Goal: Check status: Check status

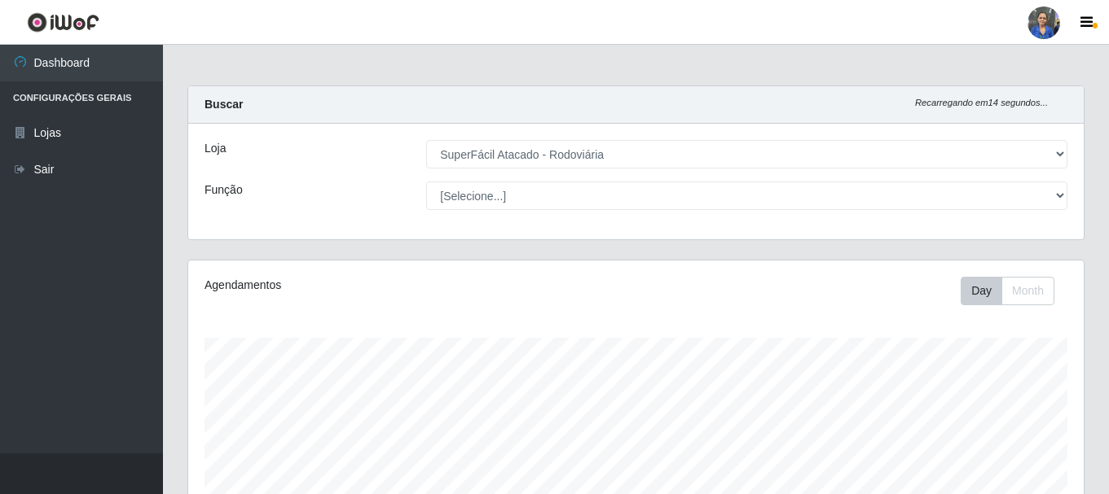
select select "400"
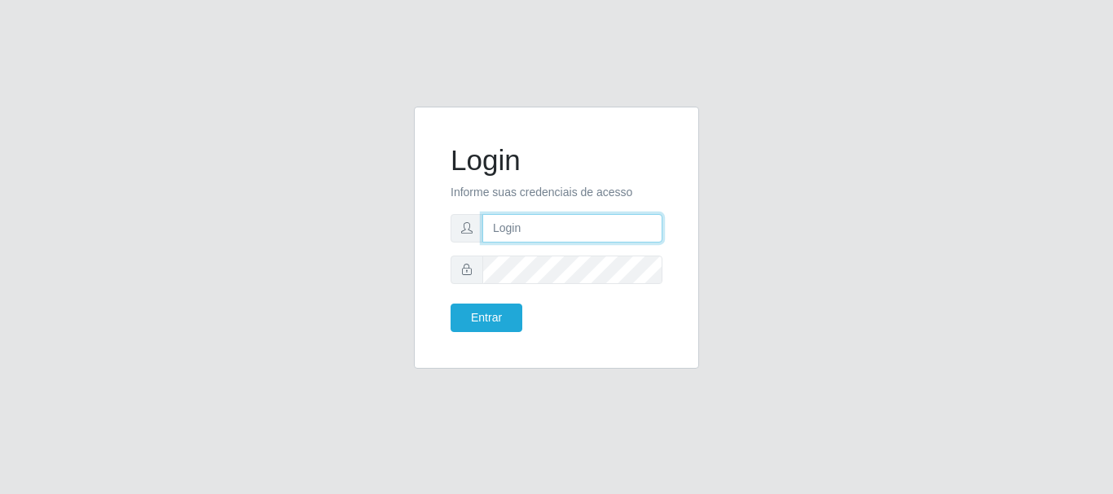
click at [515, 227] on input "text" at bounding box center [572, 228] width 180 height 29
type input "luanakst88@gmail.com"
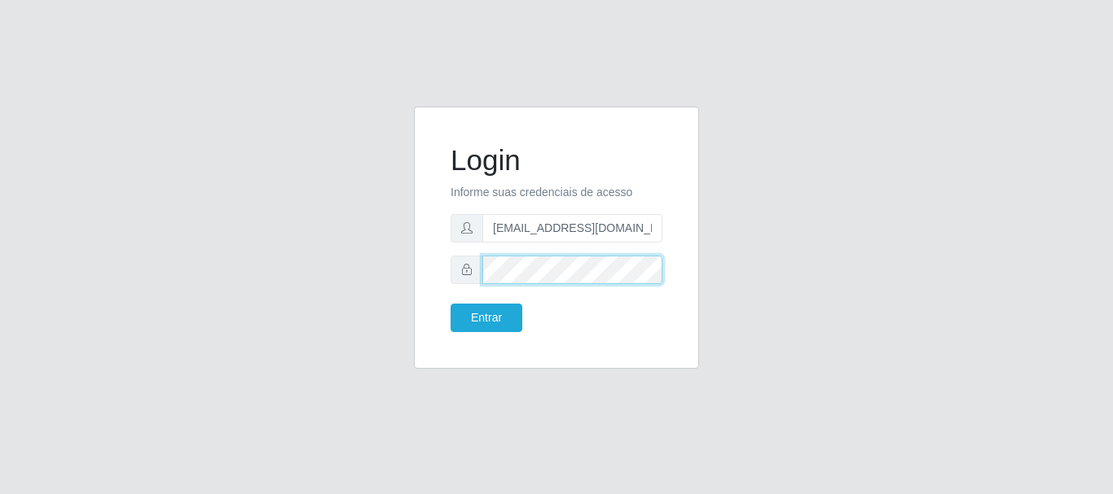
click at [451, 304] on button "Entrar" at bounding box center [487, 318] width 72 height 29
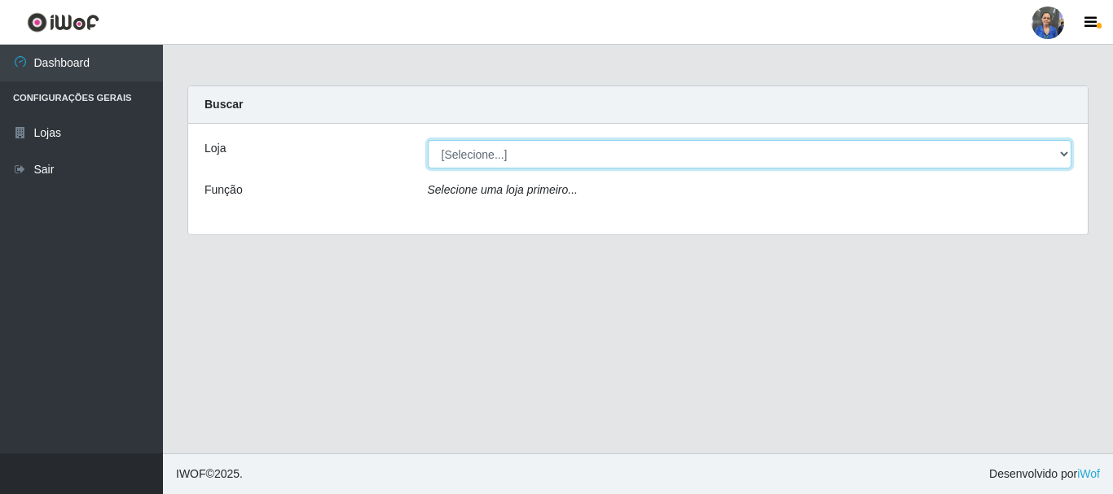
drag, startPoint x: 585, startPoint y: 147, endPoint x: 578, endPoint y: 165, distance: 18.3
click at [585, 147] on select "[Selecione...] SuperFácil Atacado - Rodoviária" at bounding box center [750, 154] width 644 height 29
select select "400"
click at [428, 140] on select "[Selecione...] SuperFácil Atacado - Rodoviária" at bounding box center [750, 154] width 644 height 29
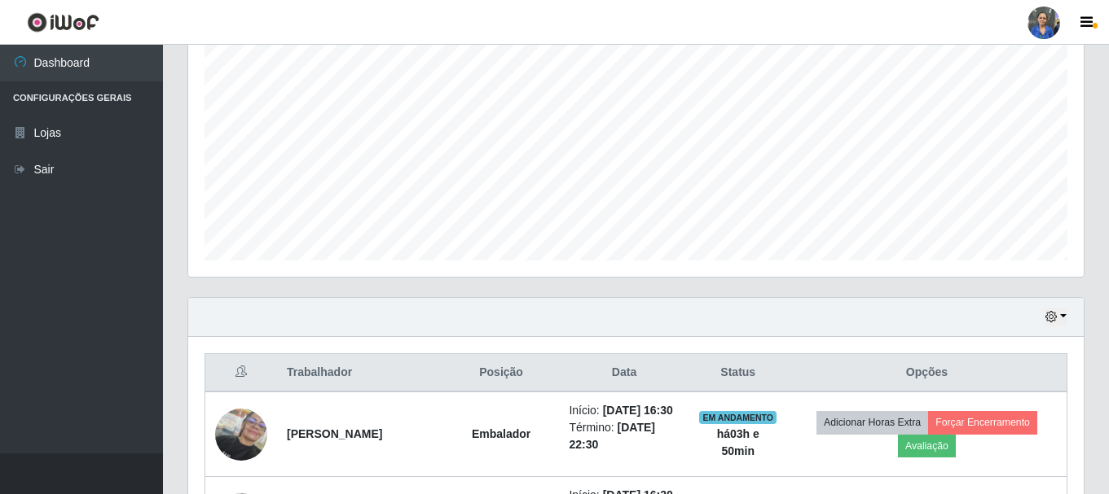
scroll to position [326, 0]
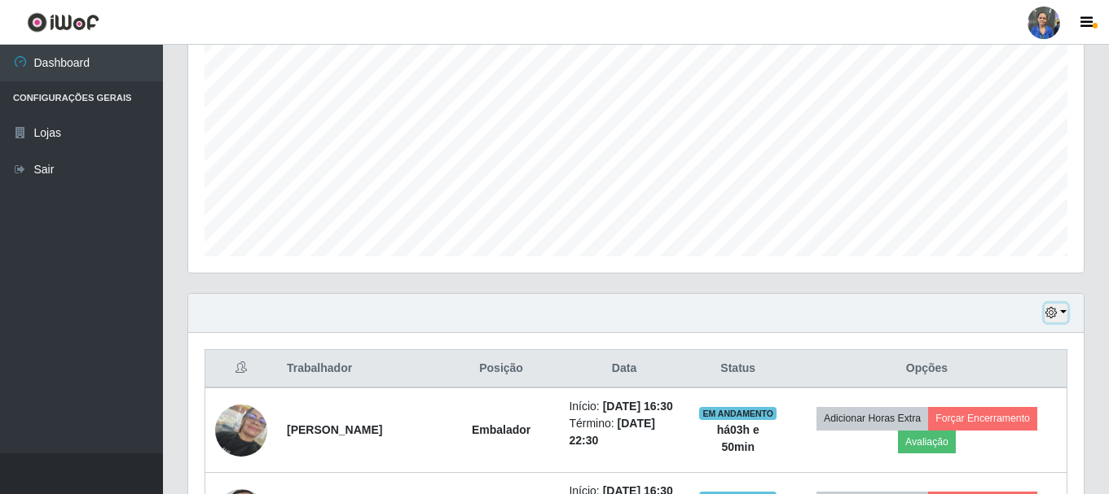
click at [1055, 315] on icon "button" at bounding box center [1050, 312] width 11 height 11
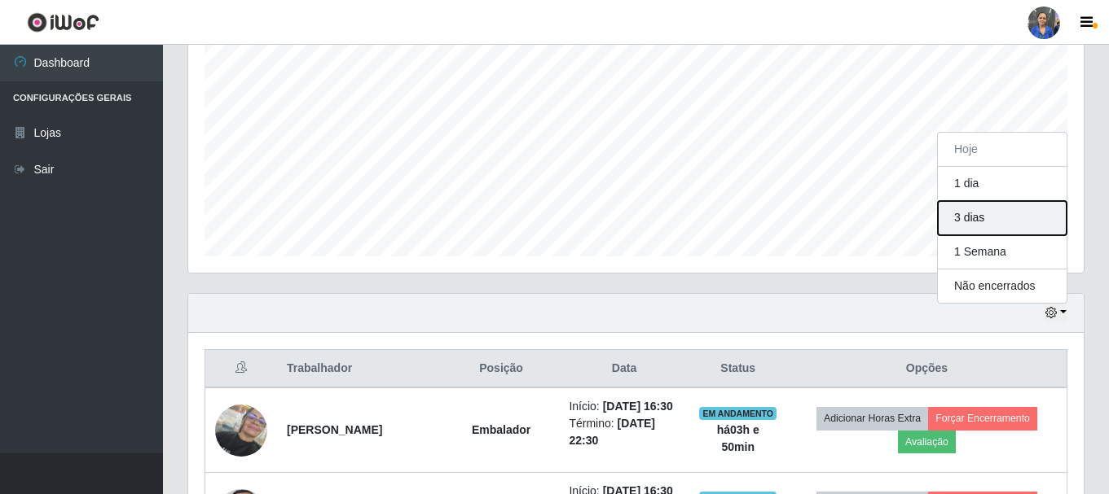
click at [970, 225] on button "3 dias" at bounding box center [1002, 218] width 129 height 34
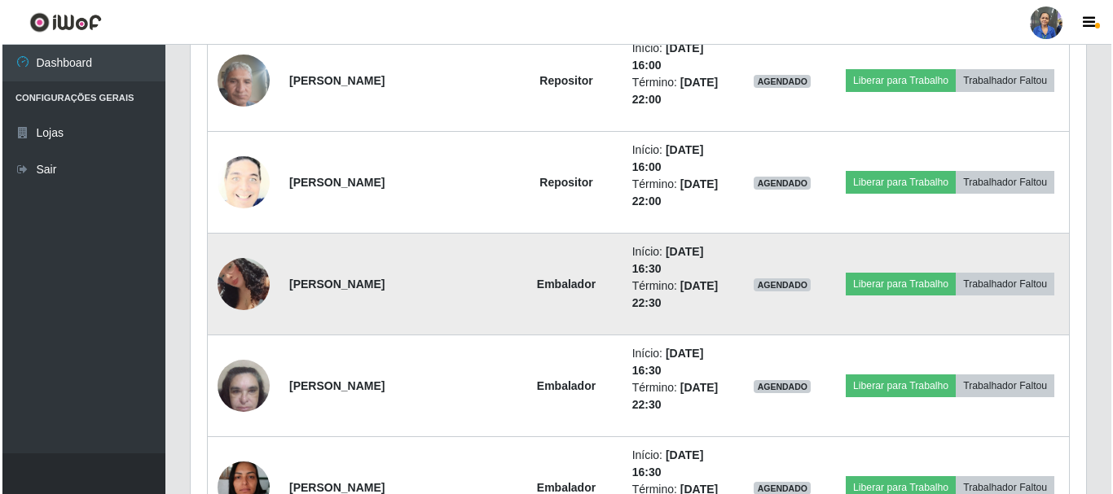
scroll to position [2037, 0]
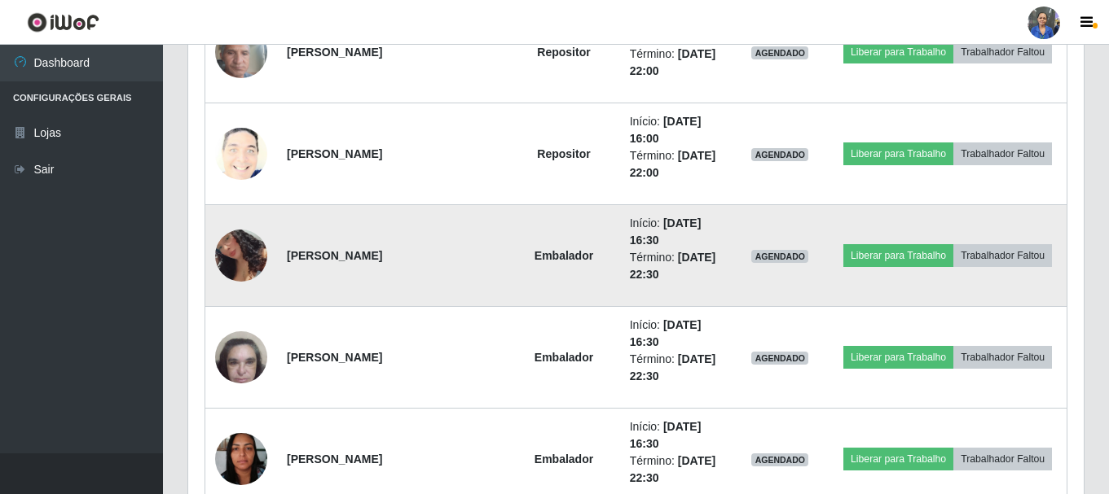
click at [248, 269] on img at bounding box center [241, 255] width 52 height 102
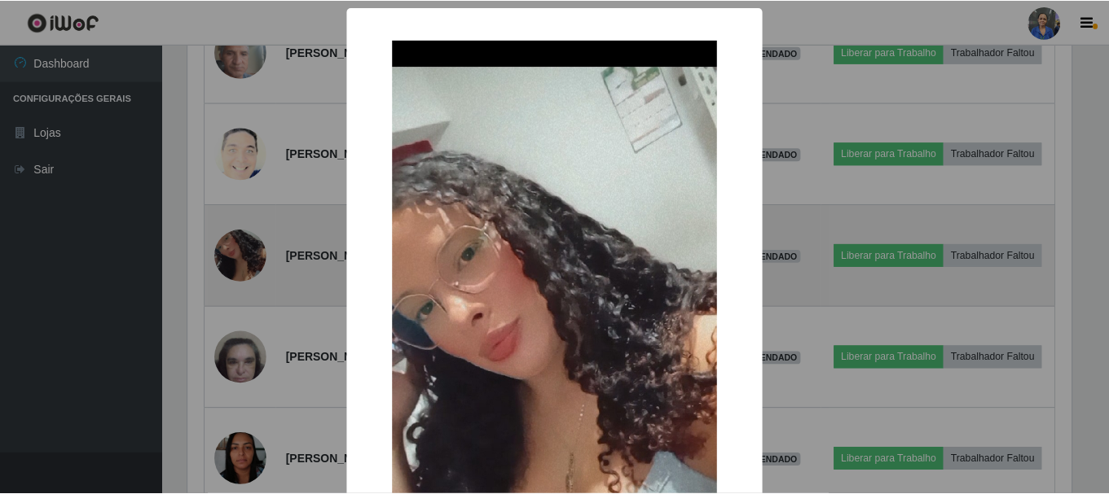
scroll to position [338, 887]
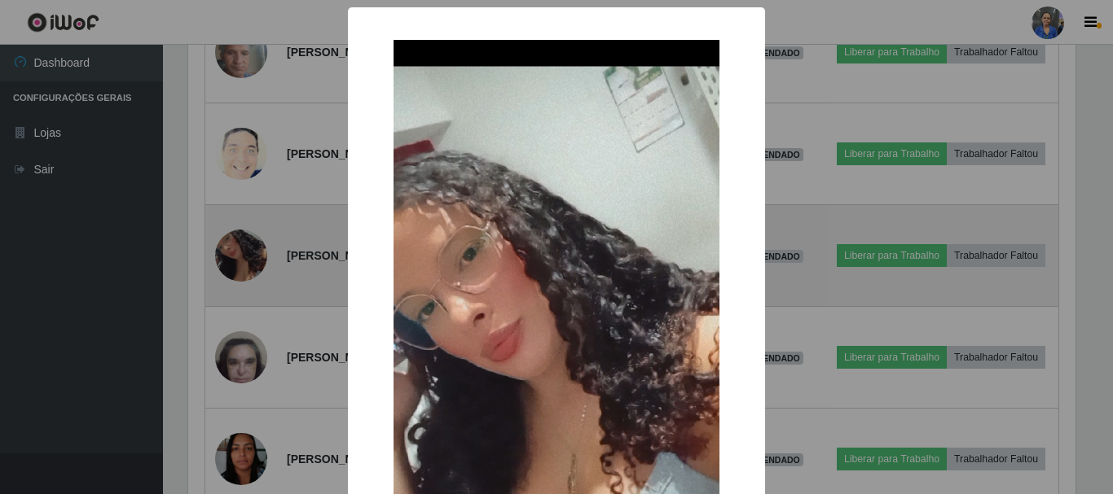
click at [248, 269] on div "× OK Cancel" at bounding box center [556, 247] width 1113 height 494
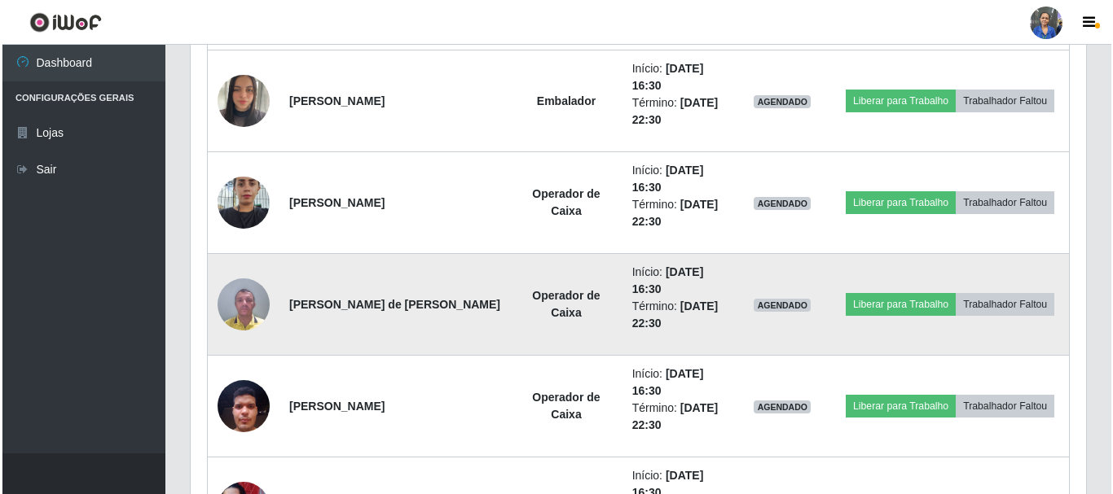
scroll to position [2525, 0]
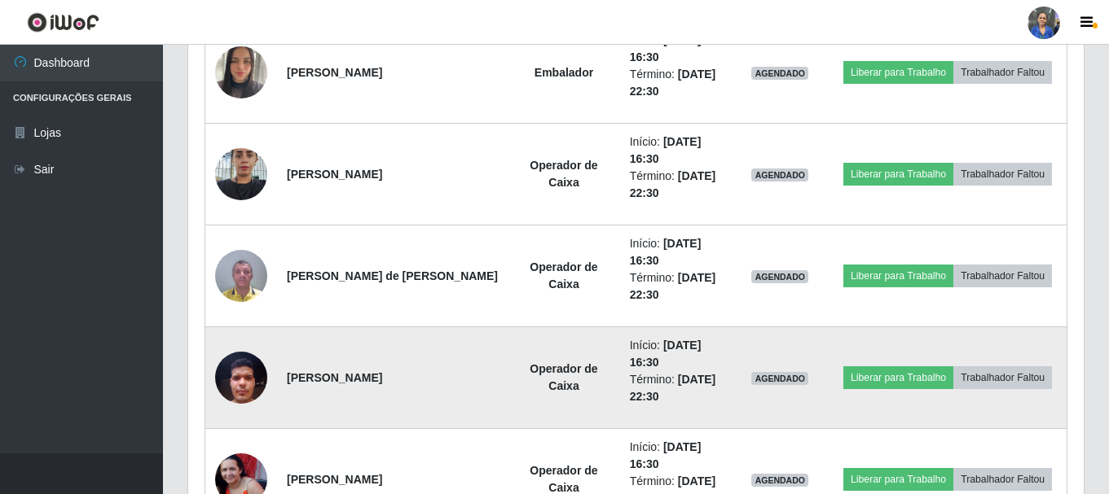
click at [242, 382] on img at bounding box center [241, 377] width 52 height 69
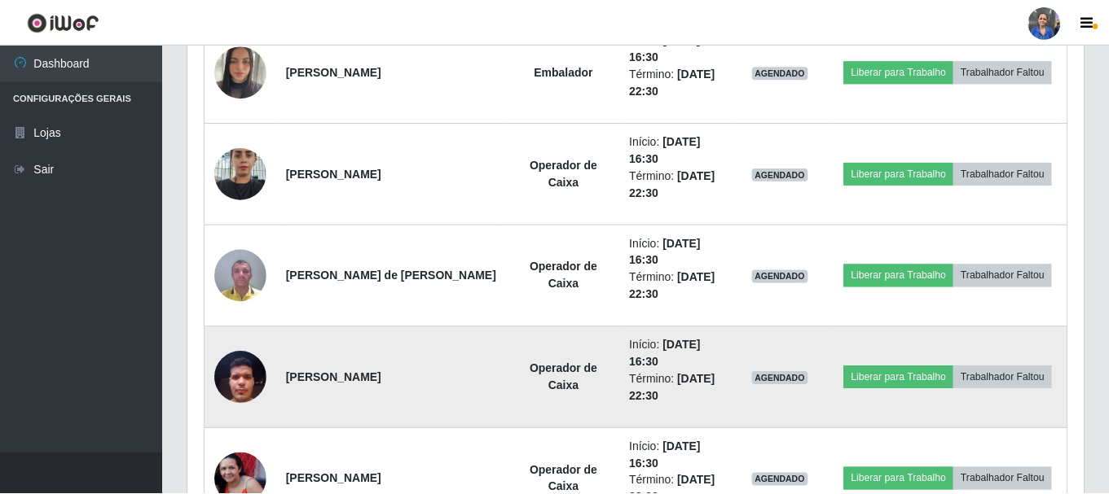
scroll to position [338, 887]
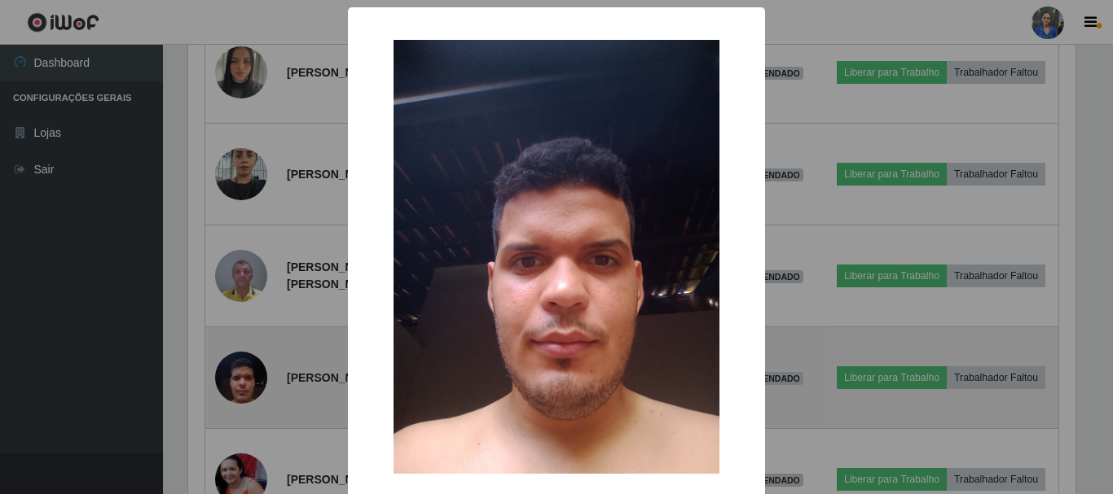
click at [242, 382] on div "× OK Cancel" at bounding box center [556, 247] width 1113 height 494
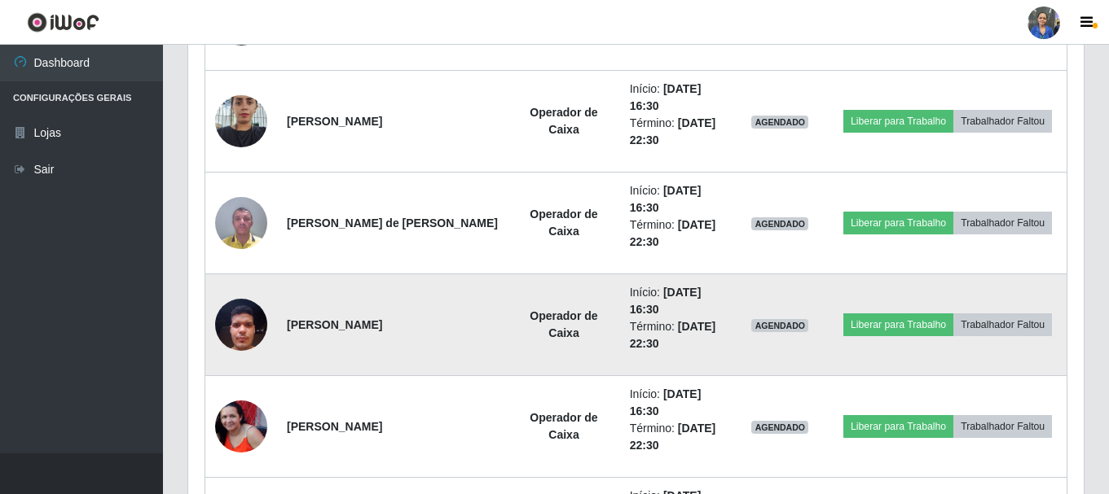
scroll to position [2607, 0]
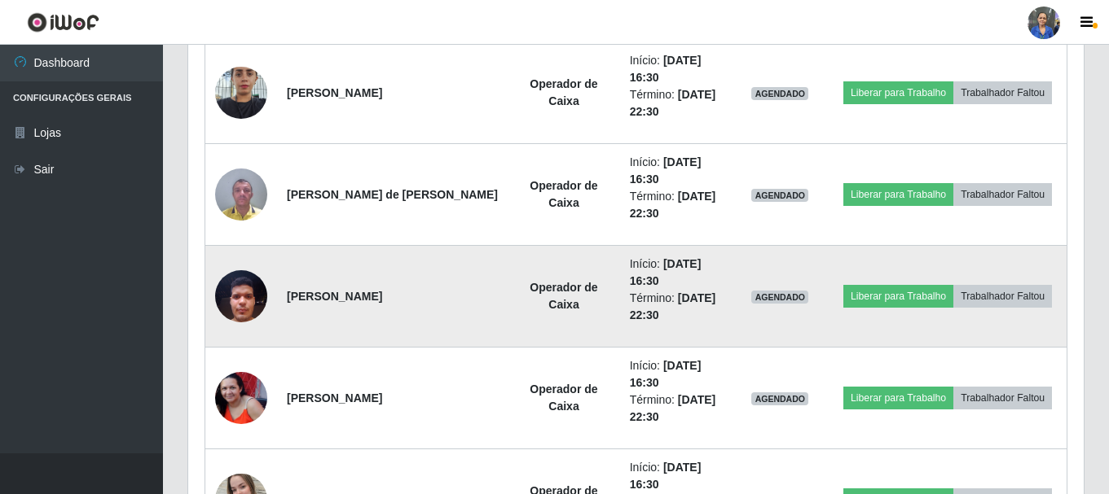
click at [250, 310] on img at bounding box center [241, 296] width 52 height 69
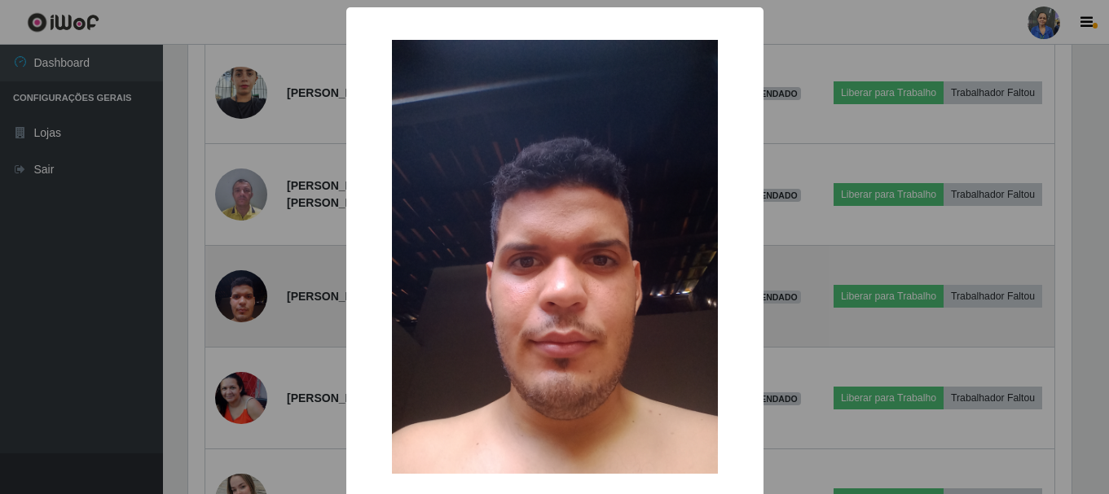
scroll to position [338, 887]
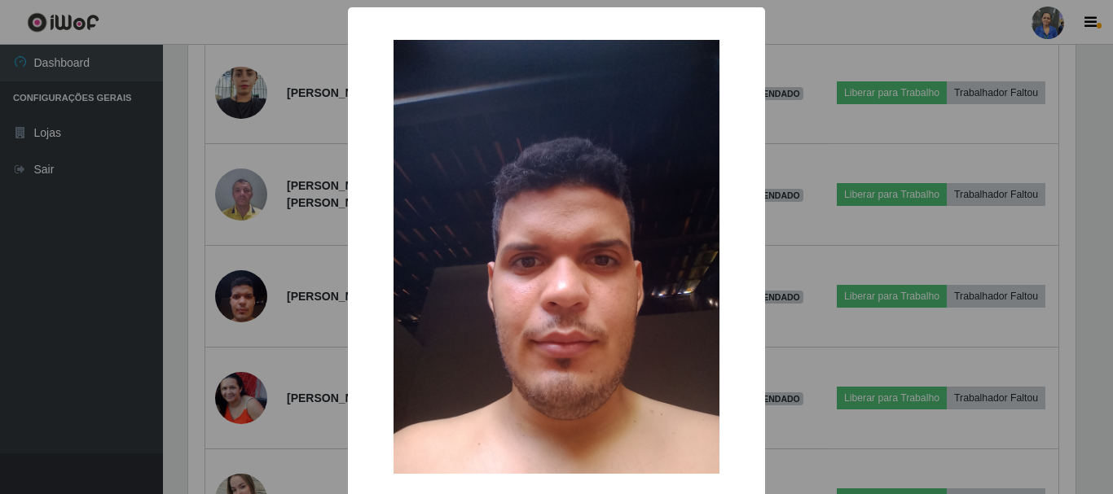
click at [250, 308] on div "× OK Cancel" at bounding box center [556, 247] width 1113 height 494
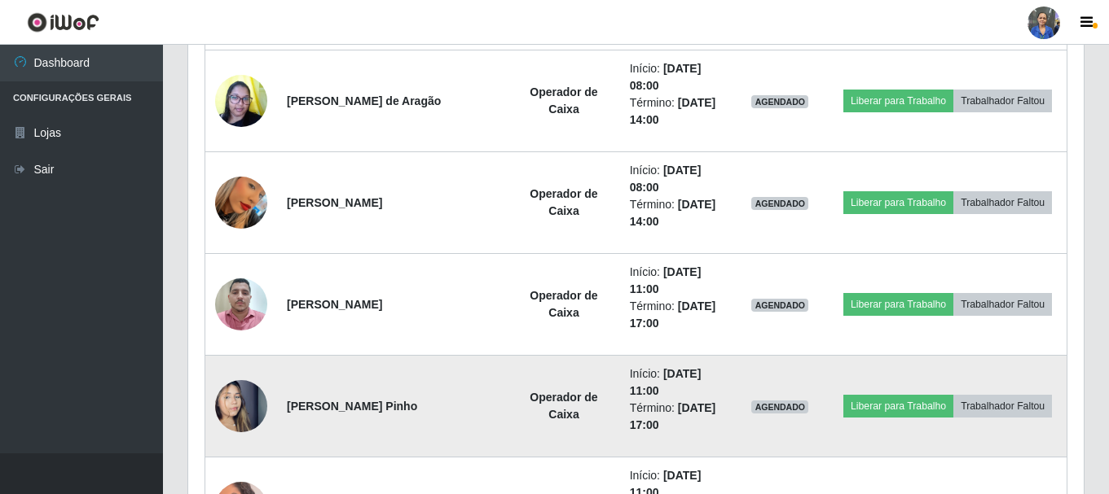
scroll to position [3340, 0]
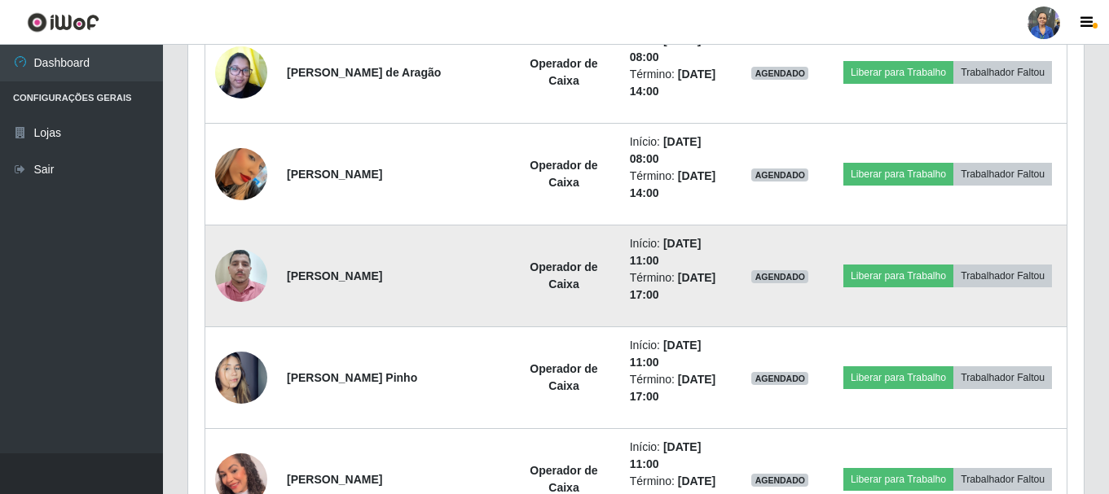
click at [246, 273] on img at bounding box center [241, 275] width 52 height 69
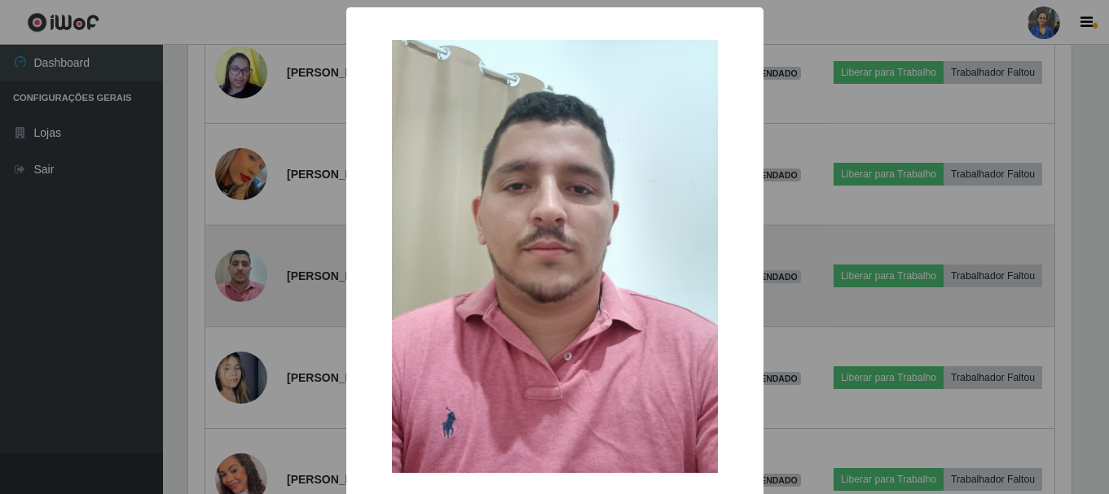
scroll to position [338, 887]
click at [246, 273] on div "× OK Cancel" at bounding box center [556, 247] width 1113 height 494
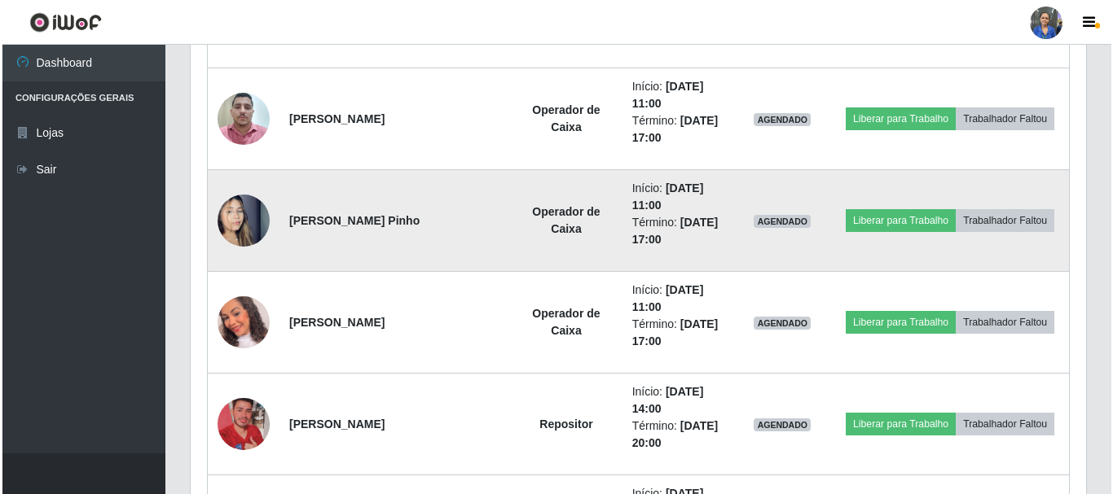
scroll to position [3584, 0]
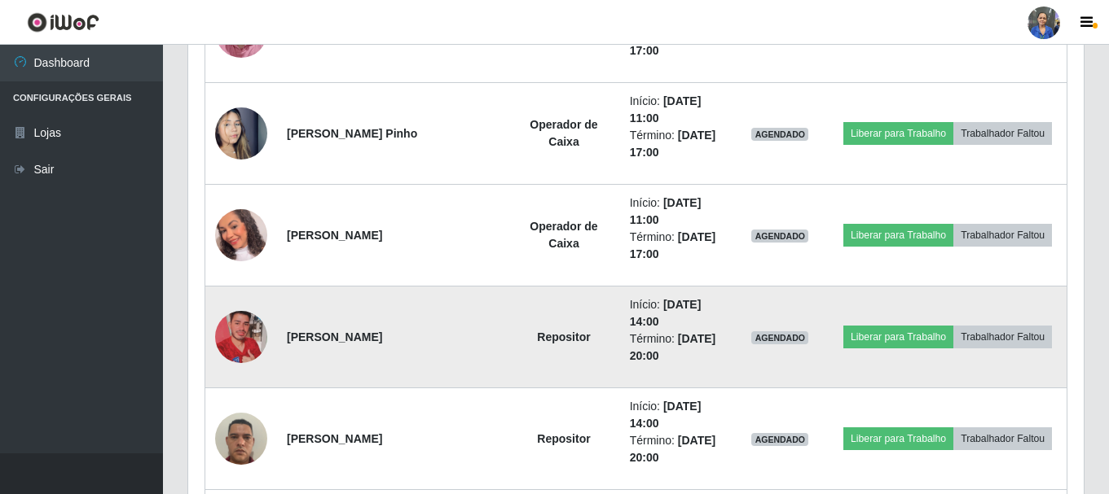
click at [226, 339] on img at bounding box center [241, 337] width 52 height 93
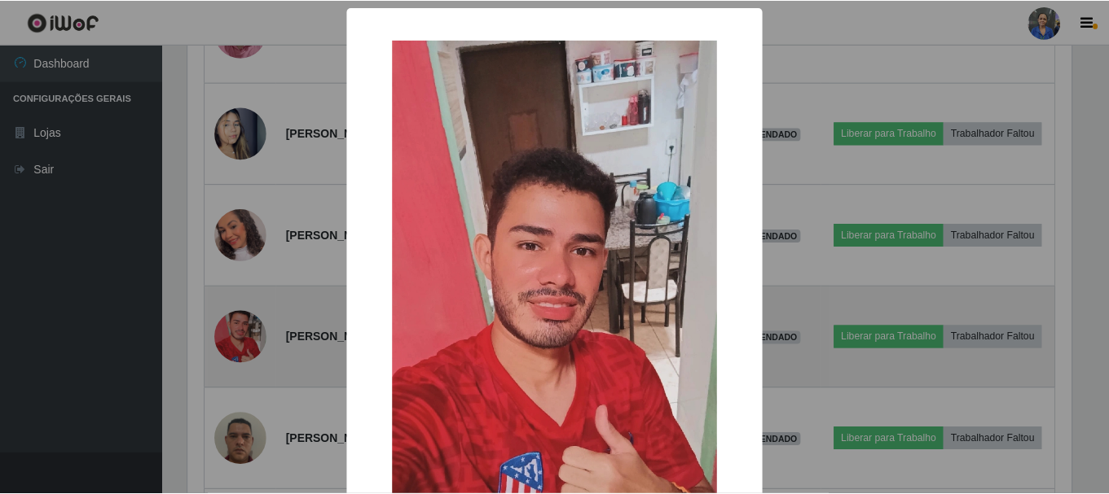
scroll to position [338, 887]
click at [226, 339] on div "× OK Cancel" at bounding box center [556, 247] width 1113 height 494
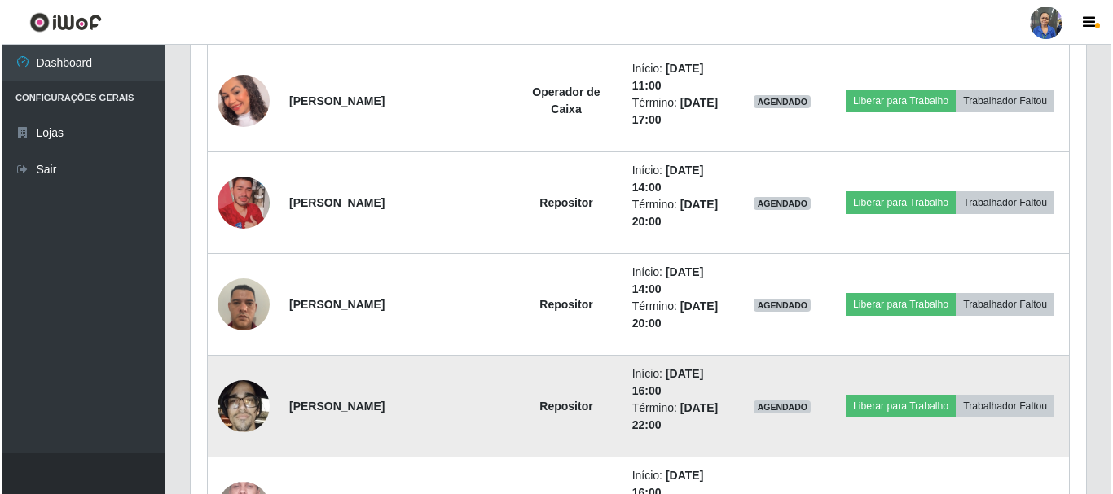
scroll to position [3747, 0]
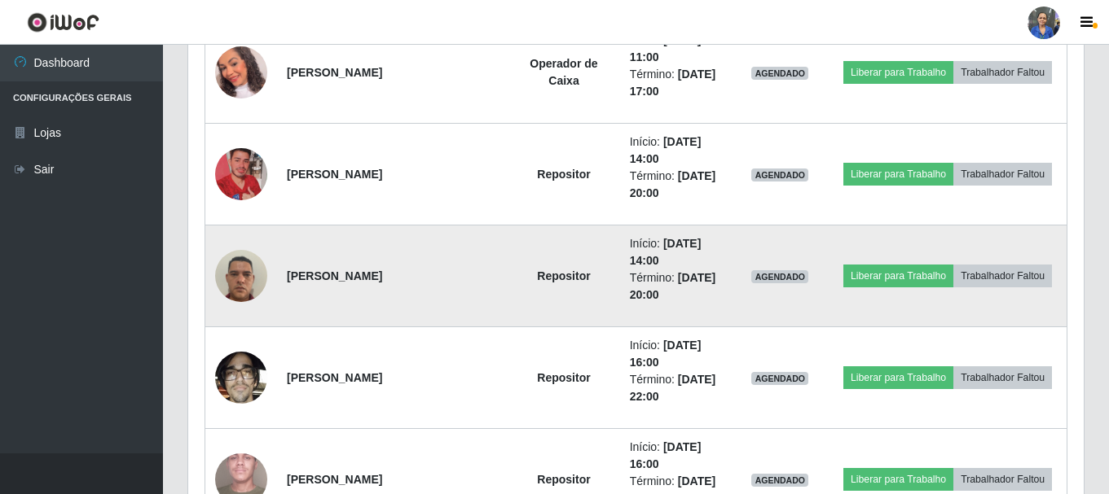
click at [230, 290] on img at bounding box center [241, 275] width 52 height 69
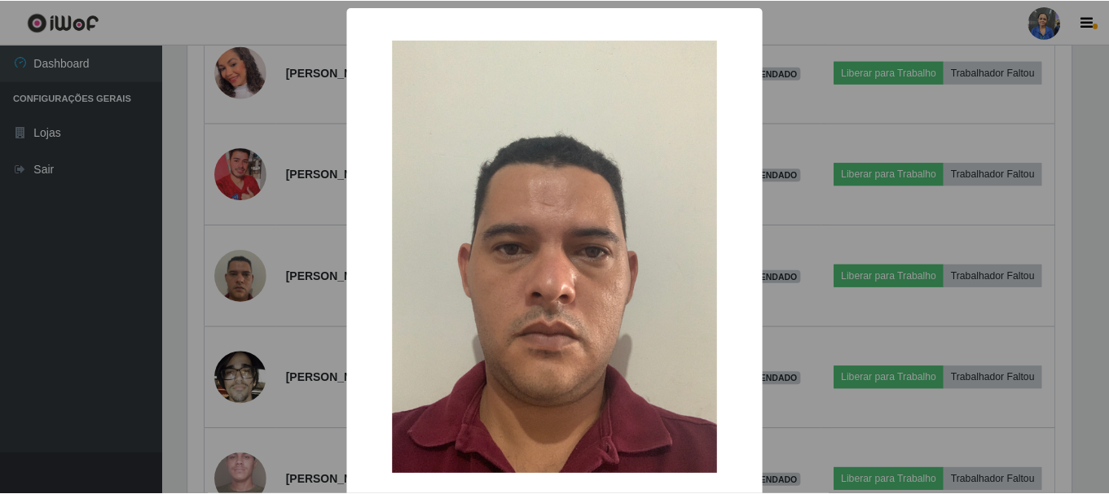
scroll to position [338, 887]
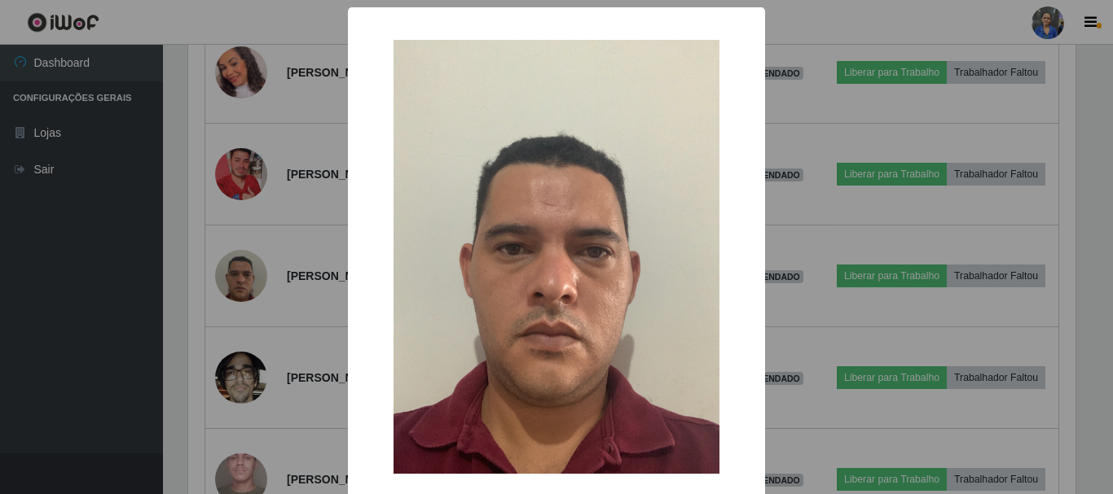
click at [231, 290] on div "× OK Cancel" at bounding box center [556, 247] width 1113 height 494
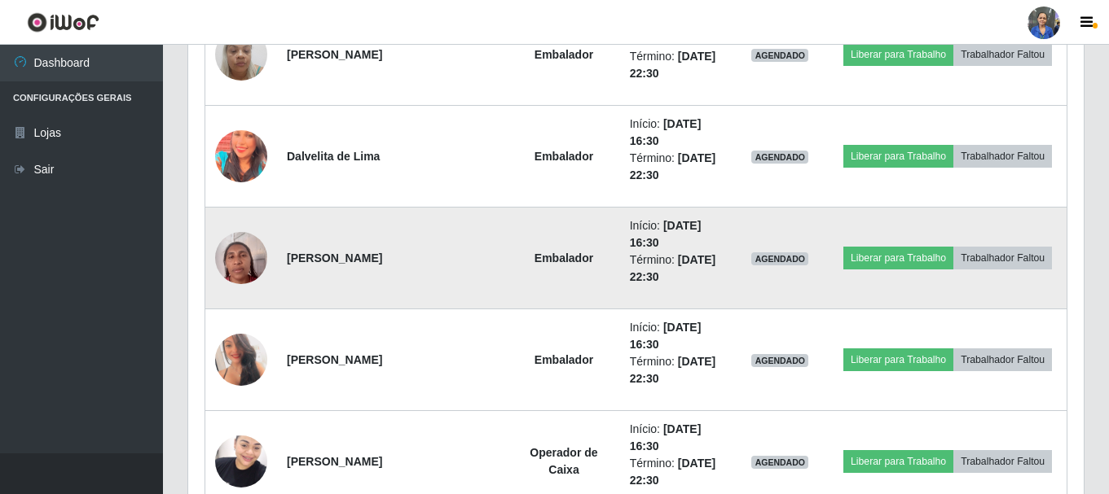
scroll to position [4399, 0]
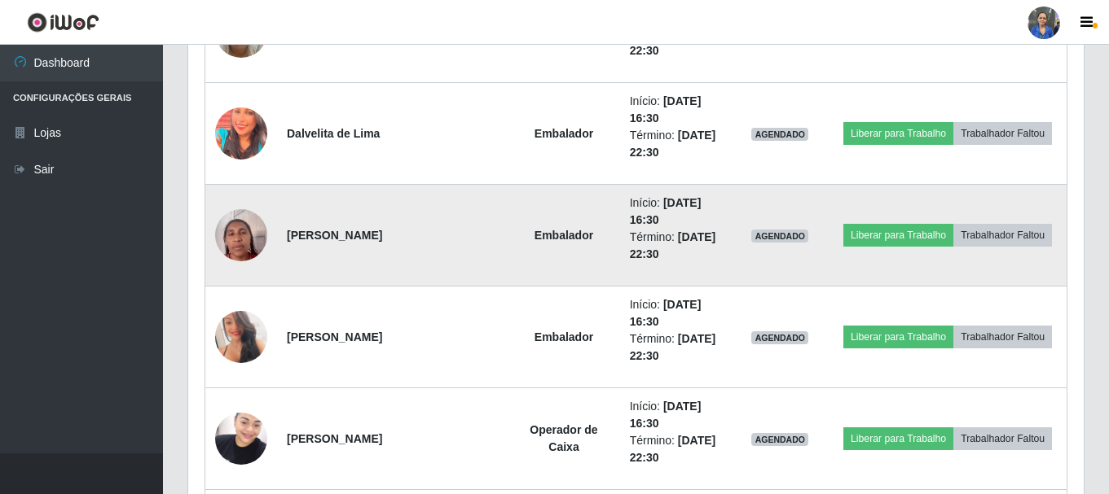
click at [248, 349] on img at bounding box center [241, 337] width 52 height 73
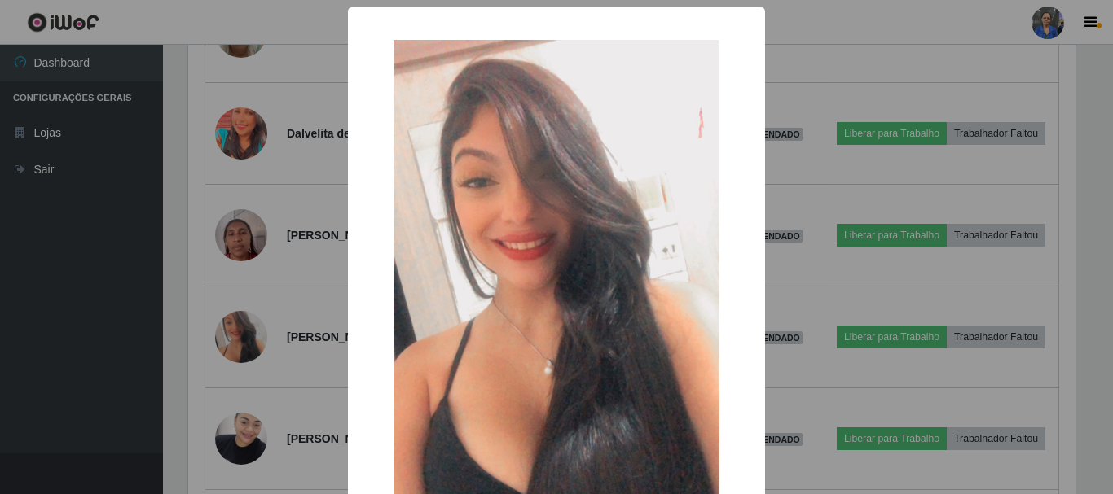
click at [315, 261] on div "× OK Cancel" at bounding box center [556, 247] width 1113 height 494
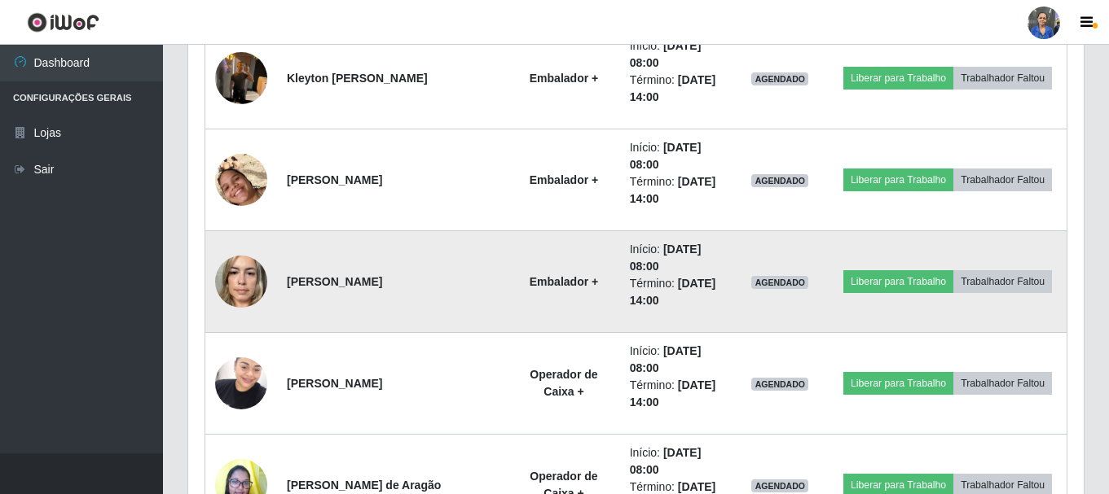
scroll to position [5377, 0]
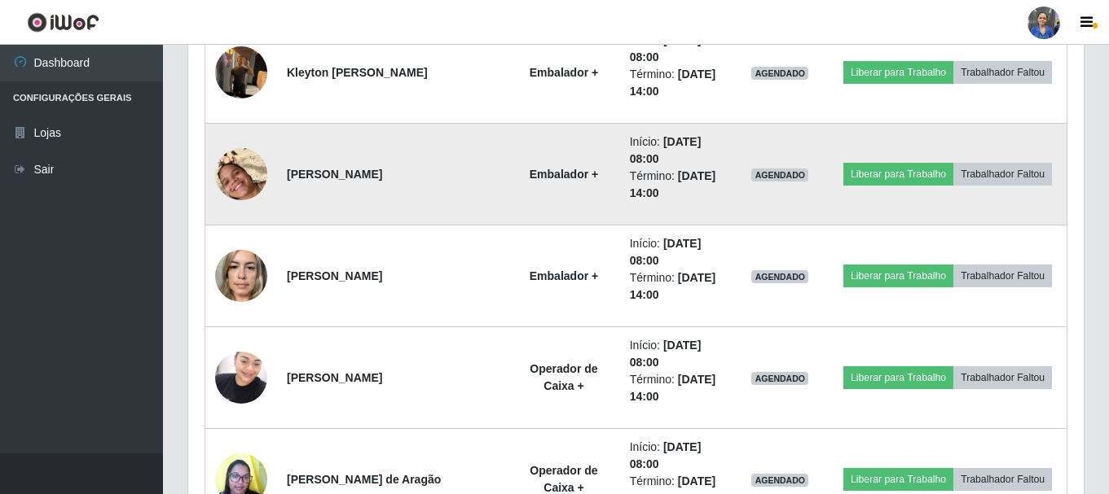
click at [243, 169] on img at bounding box center [241, 174] width 52 height 93
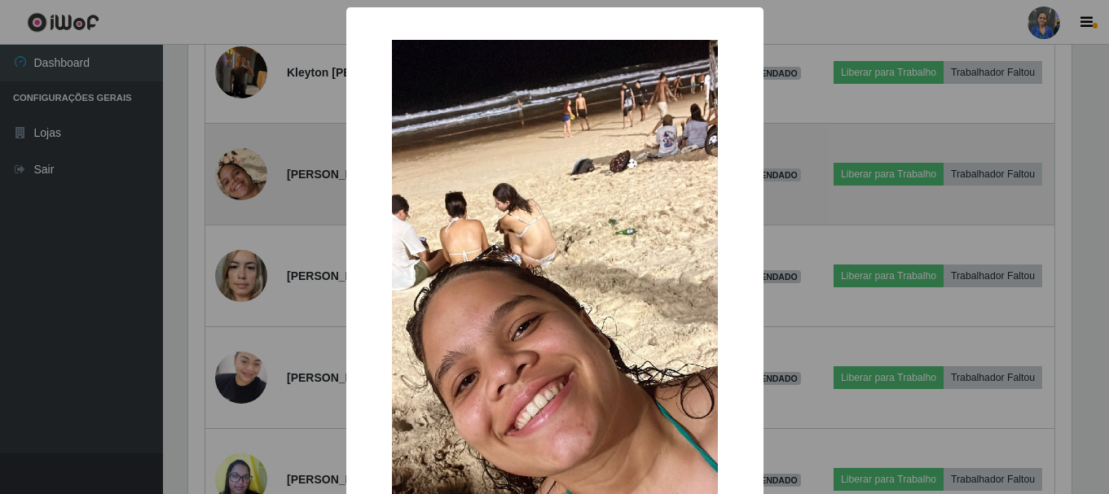
scroll to position [338, 887]
click at [243, 169] on div "× OK Cancel" at bounding box center [556, 247] width 1113 height 494
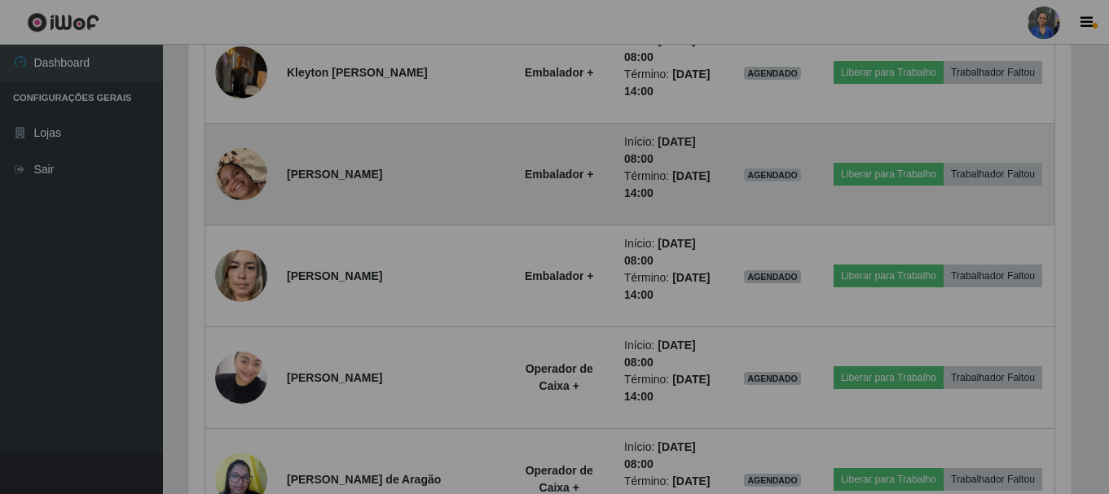
scroll to position [0, 0]
